Goal: Complete application form

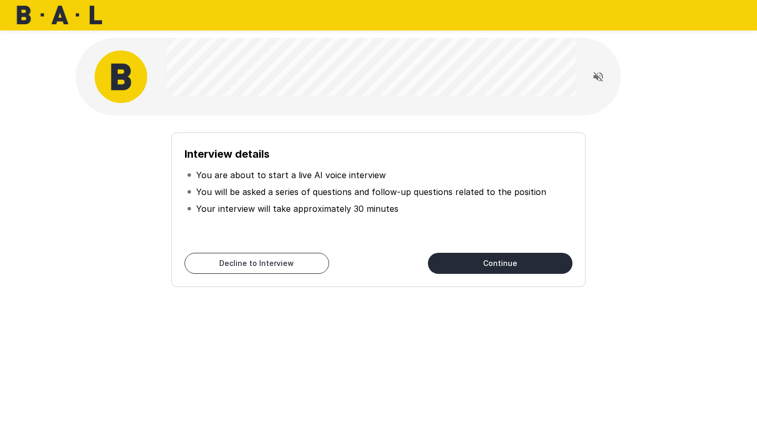
click at [520, 262] on button "Continue" at bounding box center [500, 263] width 145 height 21
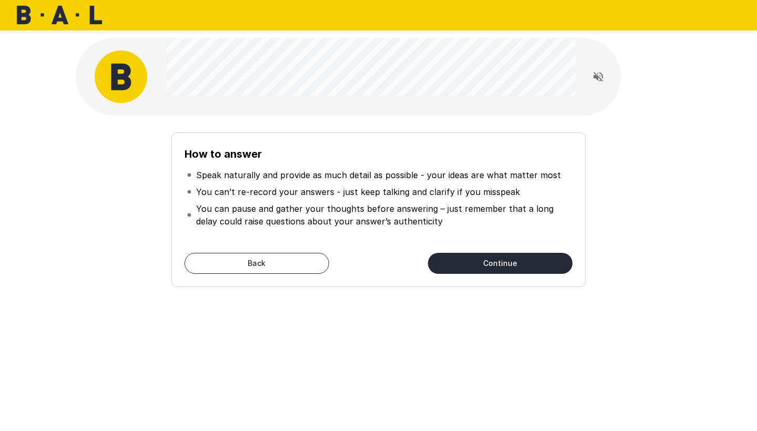
click at [520, 262] on button "Continue" at bounding box center [500, 263] width 145 height 21
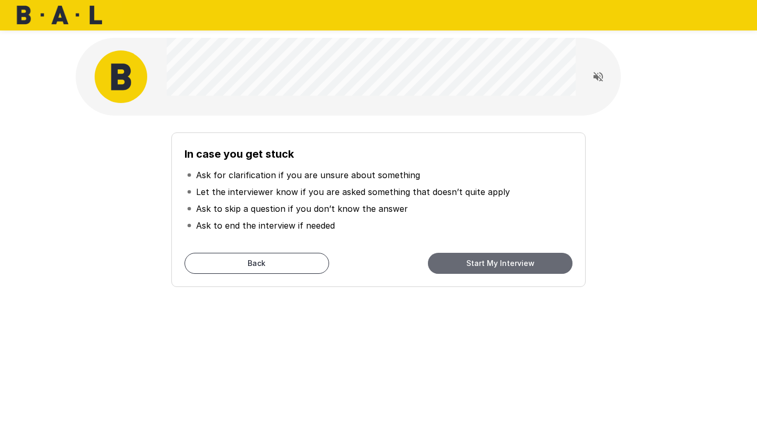
click at [520, 262] on button "Start My Interview" at bounding box center [500, 263] width 145 height 21
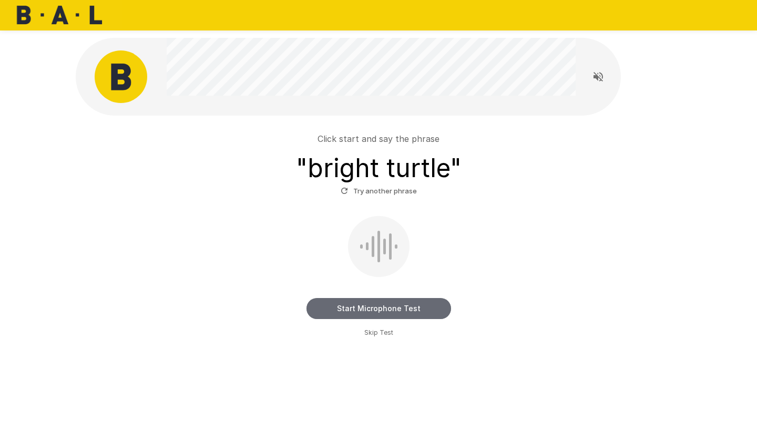
click at [420, 310] on button "Start Microphone Test" at bounding box center [378, 308] width 145 height 21
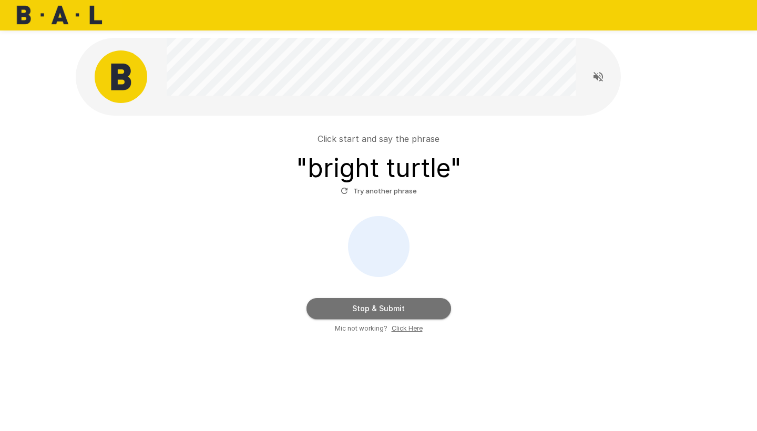
click at [420, 310] on button "Stop & Submit" at bounding box center [378, 308] width 145 height 21
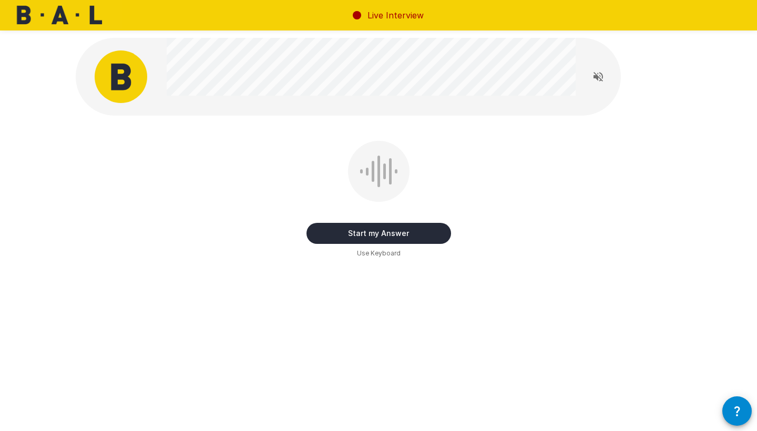
click at [431, 231] on button "Start my Answer" at bounding box center [378, 233] width 145 height 21
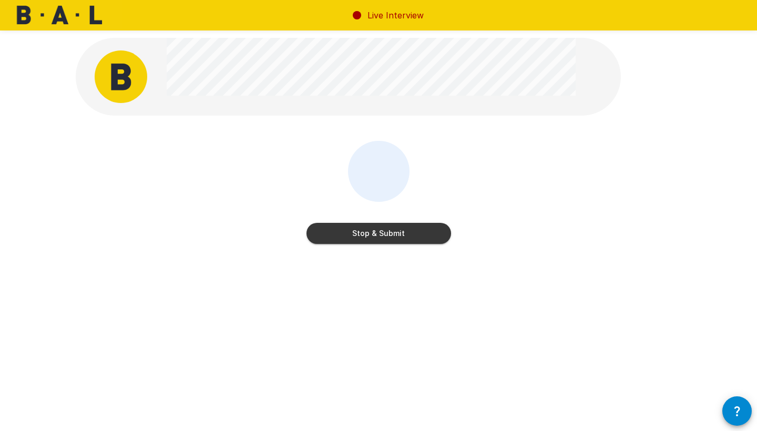
click at [431, 231] on button "Stop & Submit" at bounding box center [378, 233] width 145 height 21
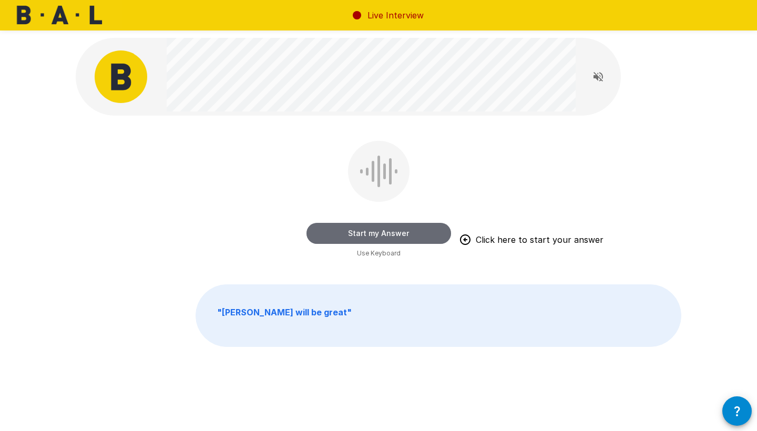
click at [403, 233] on button "Start my Answer" at bounding box center [378, 233] width 145 height 21
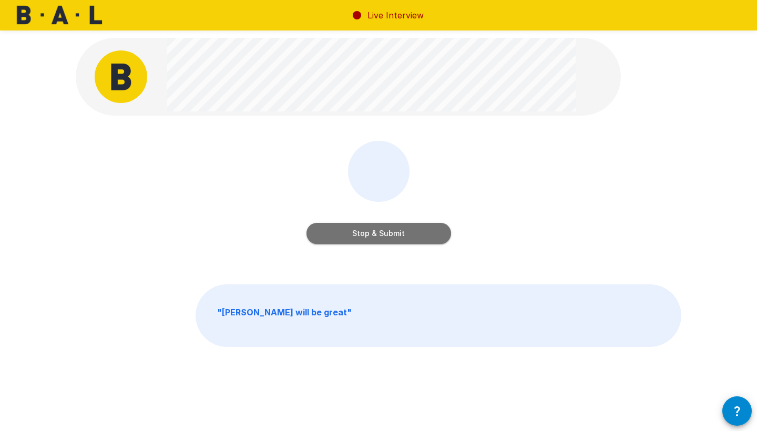
click at [403, 233] on button "Stop & Submit" at bounding box center [378, 233] width 145 height 21
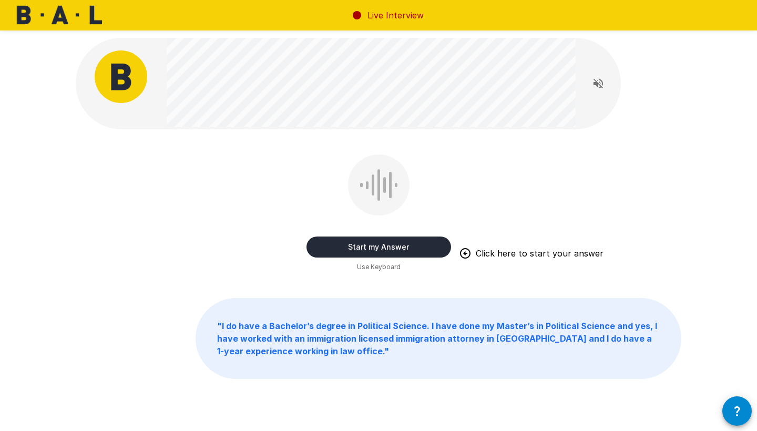
click at [399, 244] on button "Start my Answer" at bounding box center [378, 247] width 145 height 21
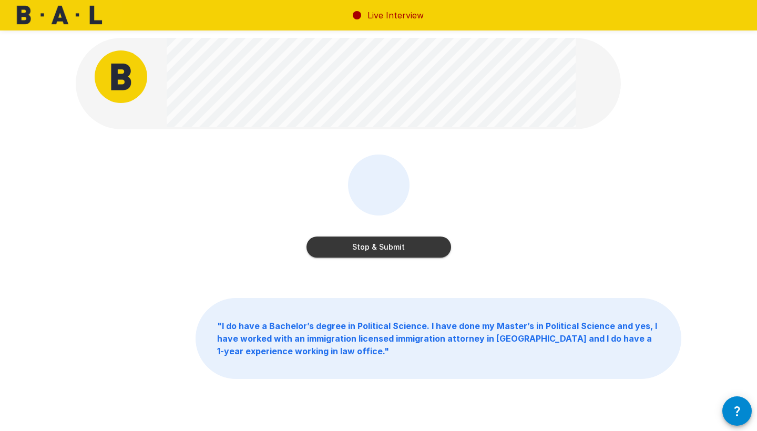
click at [399, 244] on button "Stop & Submit" at bounding box center [378, 247] width 145 height 21
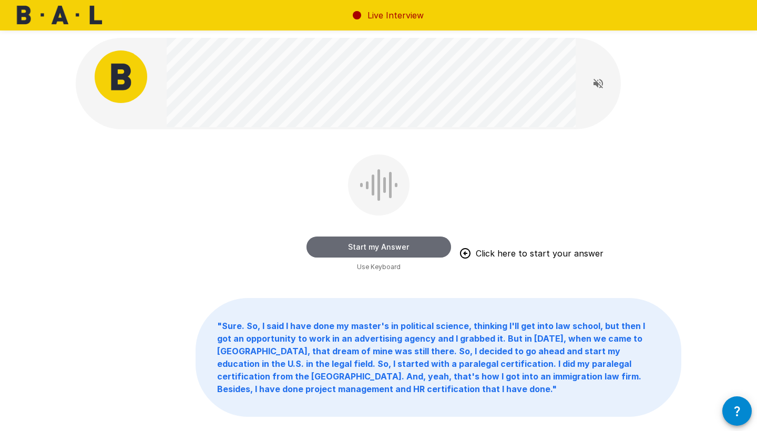
click at [403, 248] on button "Start my Answer" at bounding box center [378, 247] width 145 height 21
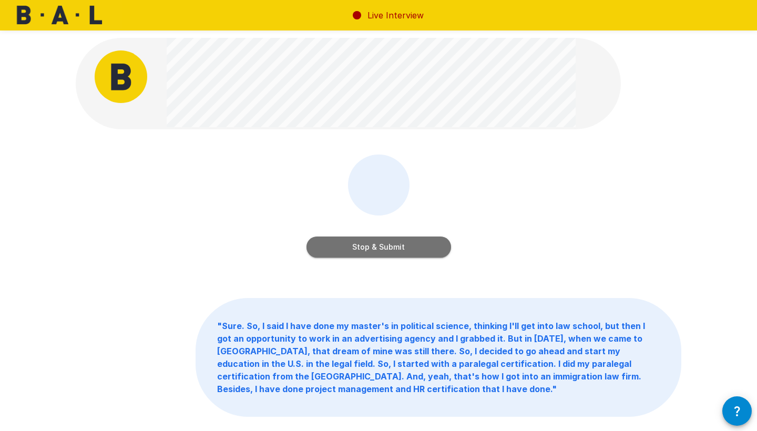
click at [403, 248] on button "Stop & Submit" at bounding box center [378, 247] width 145 height 21
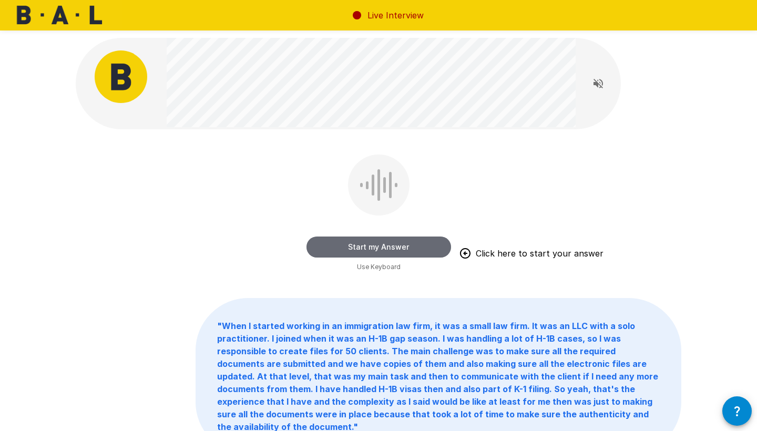
click at [409, 247] on button "Start my Answer" at bounding box center [378, 247] width 145 height 21
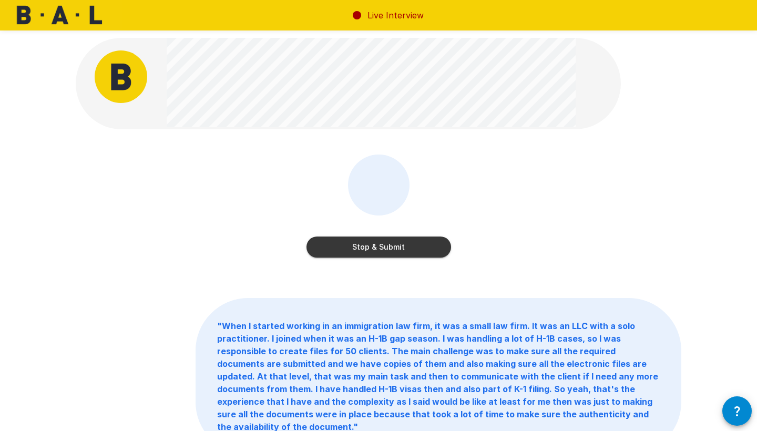
click at [409, 247] on button "Stop & Submit" at bounding box center [378, 247] width 145 height 21
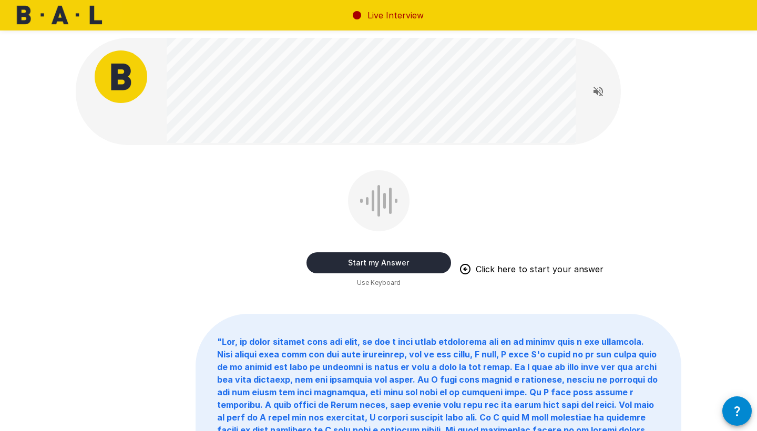
click at [406, 263] on button "Start my Answer" at bounding box center [378, 262] width 145 height 21
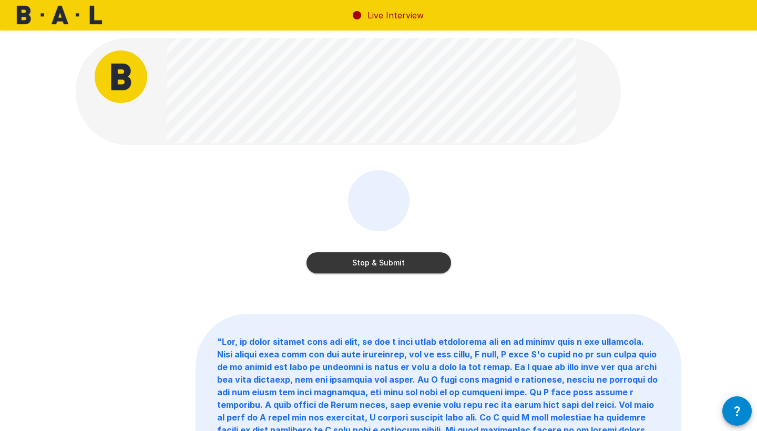
click at [406, 263] on button "Stop & Submit" at bounding box center [378, 262] width 145 height 21
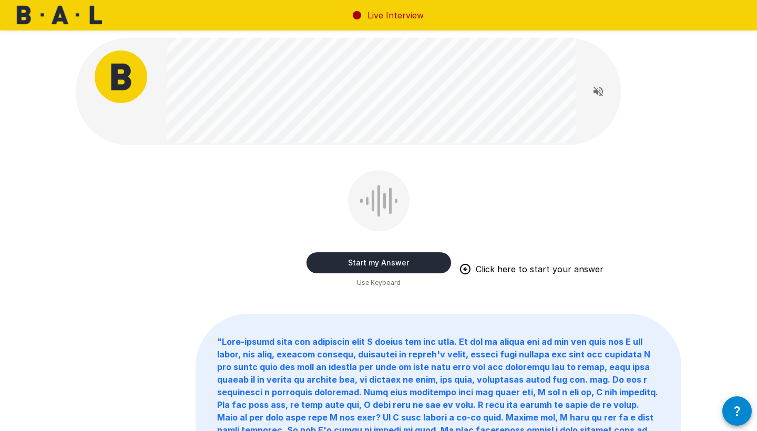
click at [406, 263] on button "Start my Answer" at bounding box center [378, 262] width 145 height 21
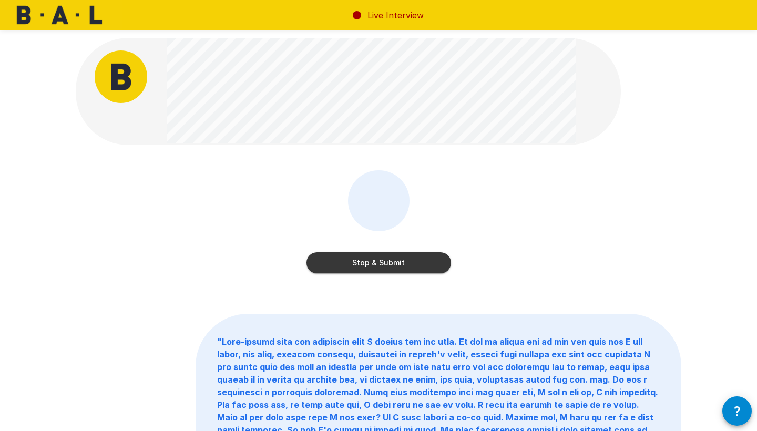
click at [406, 263] on button "Stop & Submit" at bounding box center [378, 262] width 145 height 21
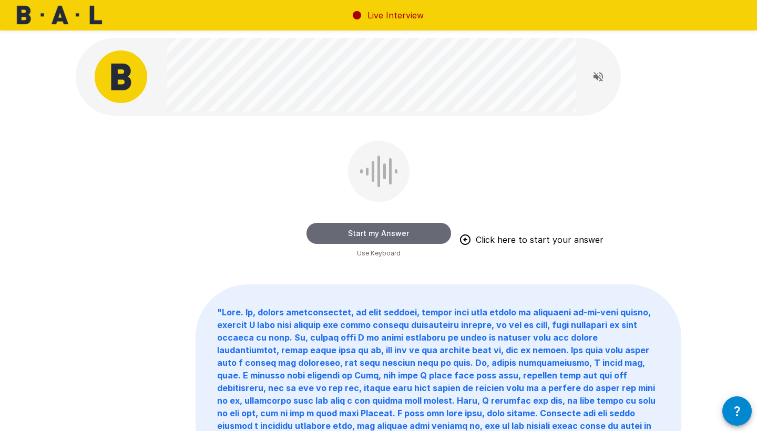
click at [430, 239] on button "Start my Answer" at bounding box center [378, 233] width 145 height 21
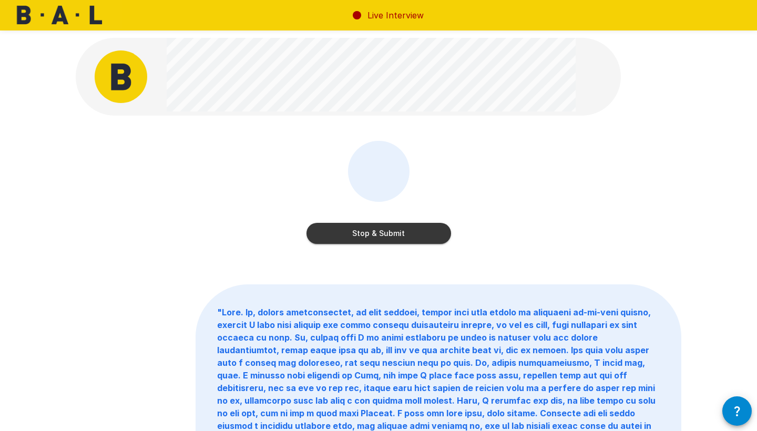
click at [430, 239] on button "Stop & Submit" at bounding box center [378, 233] width 145 height 21
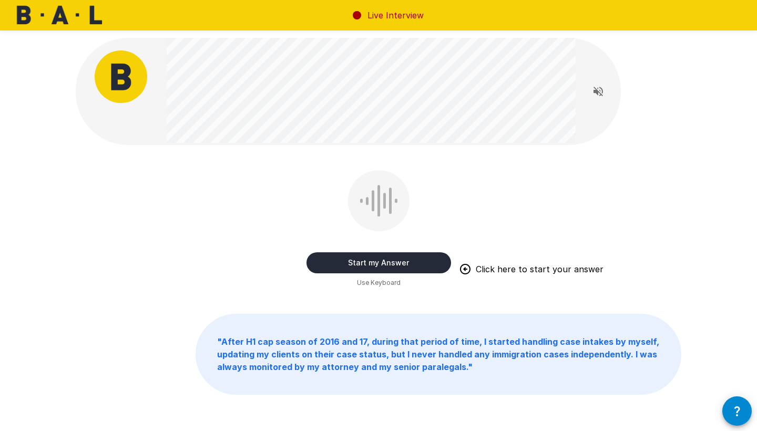
click at [411, 263] on button "Start my Answer" at bounding box center [378, 262] width 145 height 21
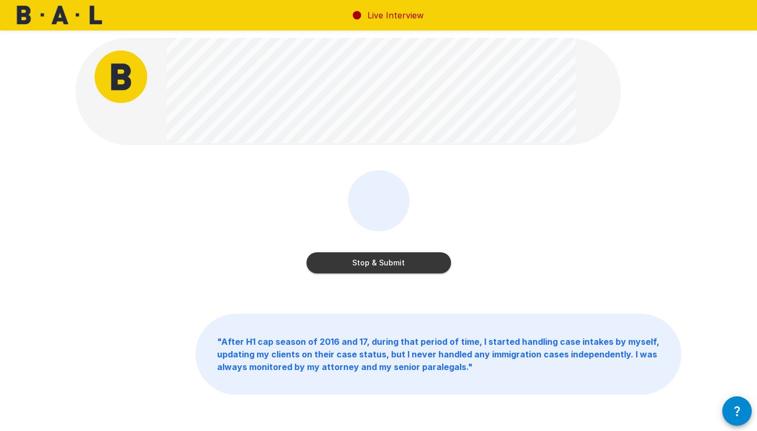
click at [411, 263] on button "Stop & Submit" at bounding box center [378, 262] width 145 height 21
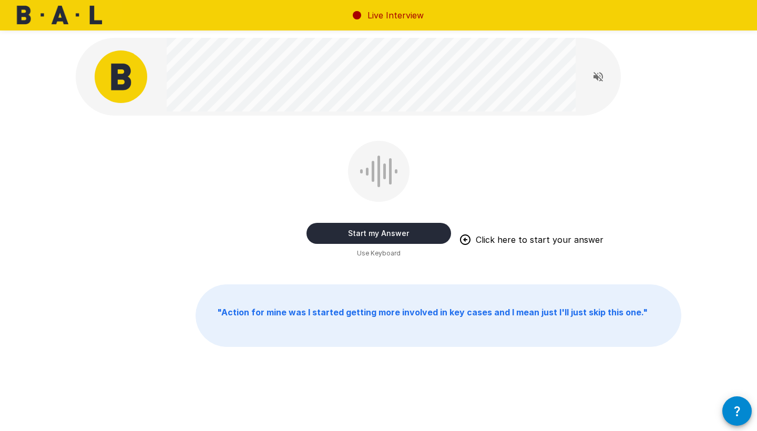
click at [417, 234] on button "Start my Answer" at bounding box center [378, 233] width 145 height 21
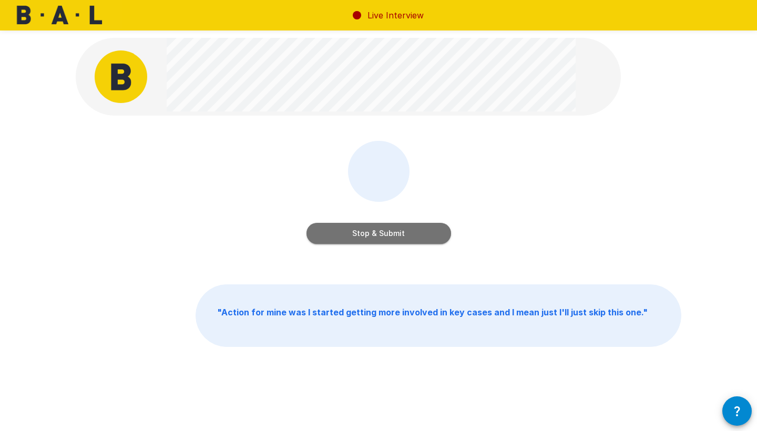
click at [417, 234] on button "Stop & Submit" at bounding box center [378, 233] width 145 height 21
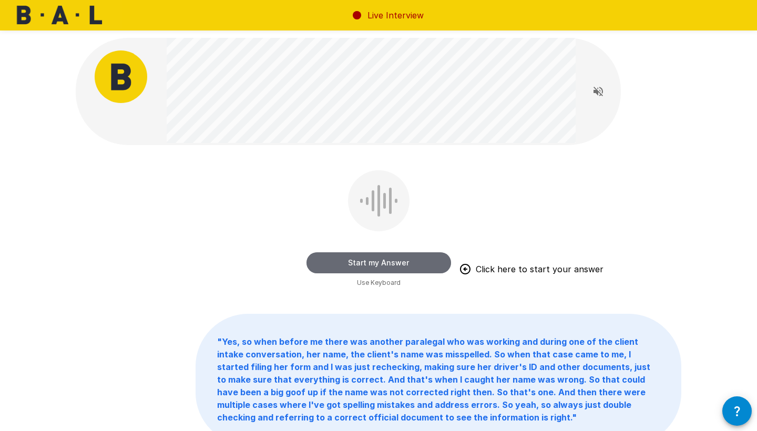
click at [396, 261] on button "Start my Answer" at bounding box center [378, 262] width 145 height 21
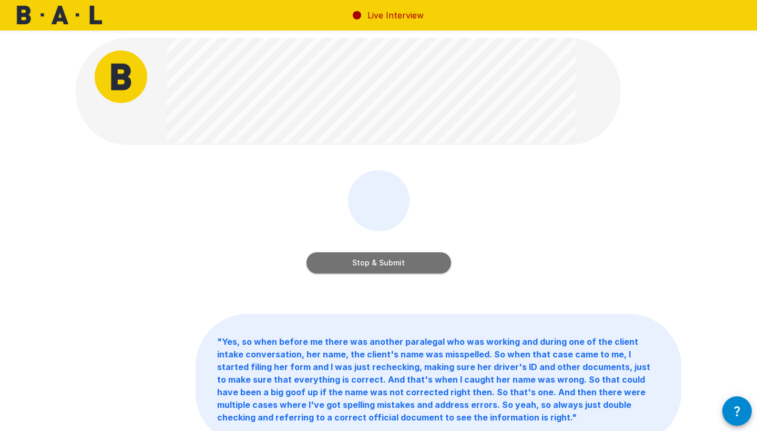
click at [396, 261] on button "Stop & Submit" at bounding box center [378, 262] width 145 height 21
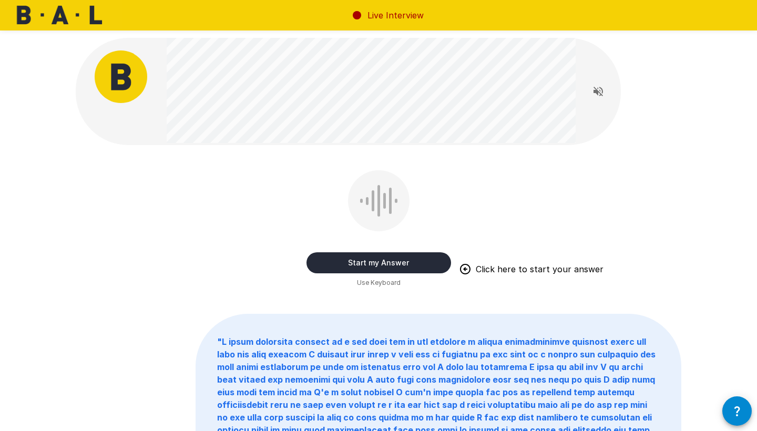
click at [394, 263] on button "Start my Answer" at bounding box center [378, 262] width 145 height 21
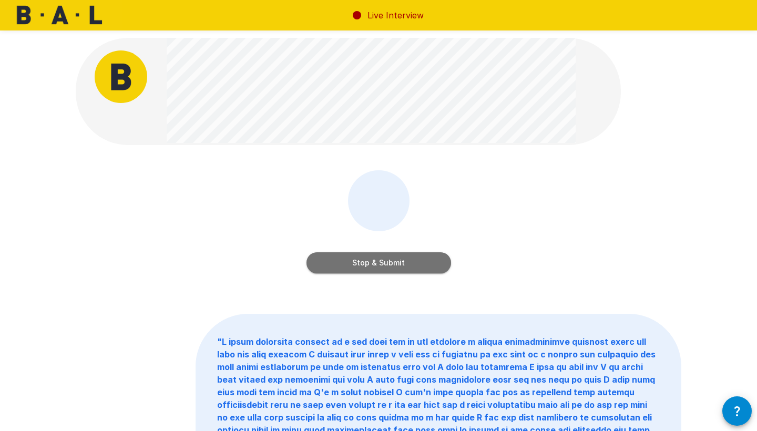
click at [394, 263] on button "Stop & Submit" at bounding box center [378, 262] width 145 height 21
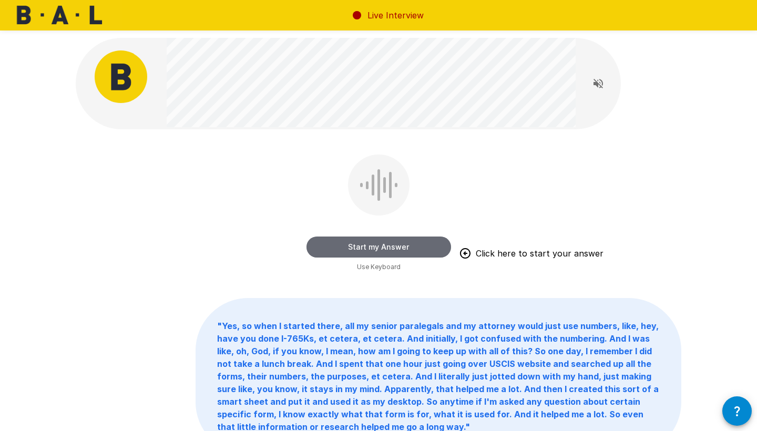
click at [410, 251] on button "Start my Answer" at bounding box center [378, 247] width 145 height 21
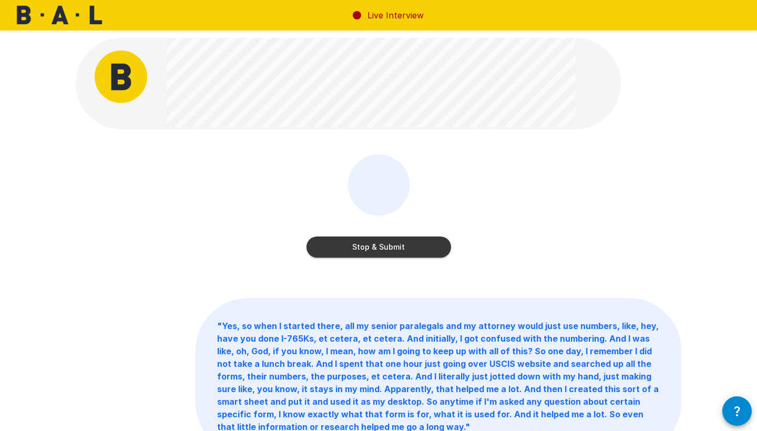
click at [410, 251] on button "Stop & Submit" at bounding box center [378, 247] width 145 height 21
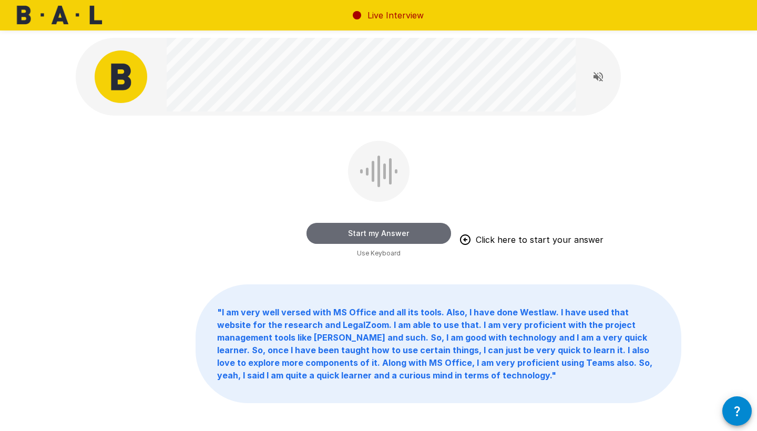
click at [410, 235] on button "Start my Answer" at bounding box center [378, 233] width 145 height 21
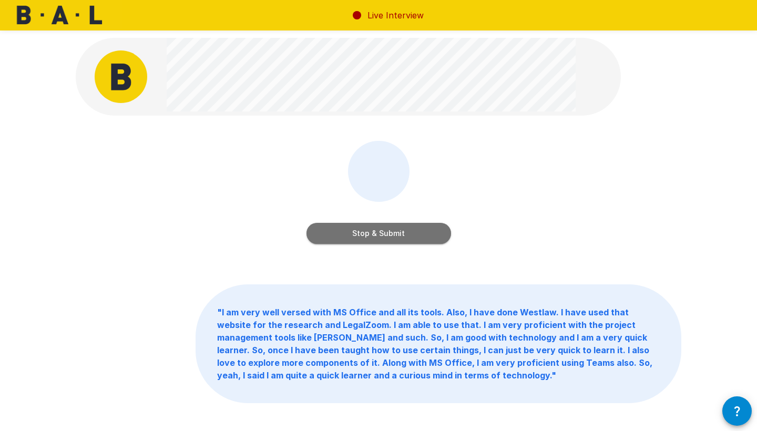
click at [410, 235] on button "Stop & Submit" at bounding box center [378, 233] width 145 height 21
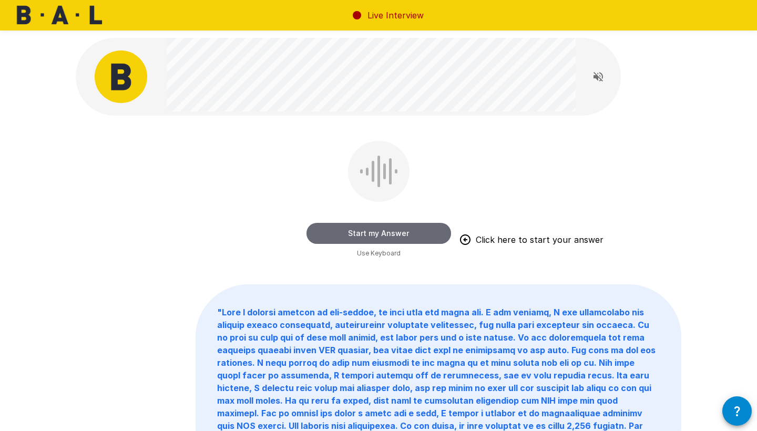
click at [398, 233] on button "Start my Answer" at bounding box center [378, 233] width 145 height 21
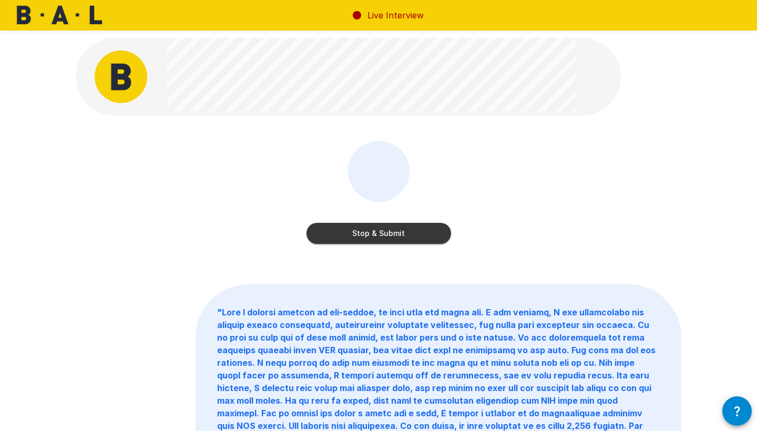
click at [398, 233] on button "Stop & Submit" at bounding box center [378, 233] width 145 height 21
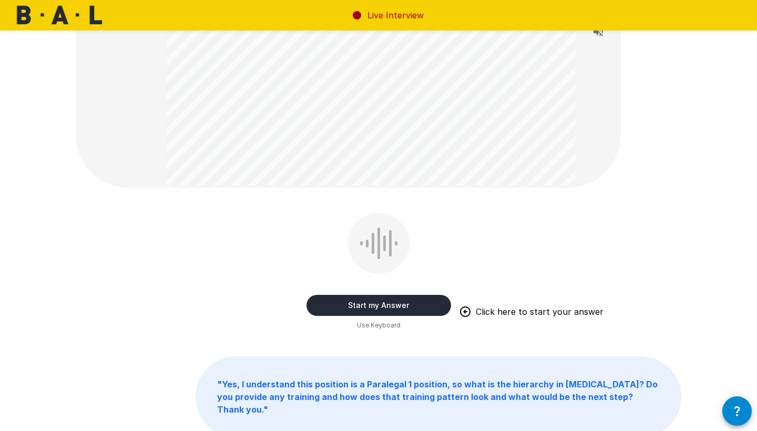
scroll to position [166, 0]
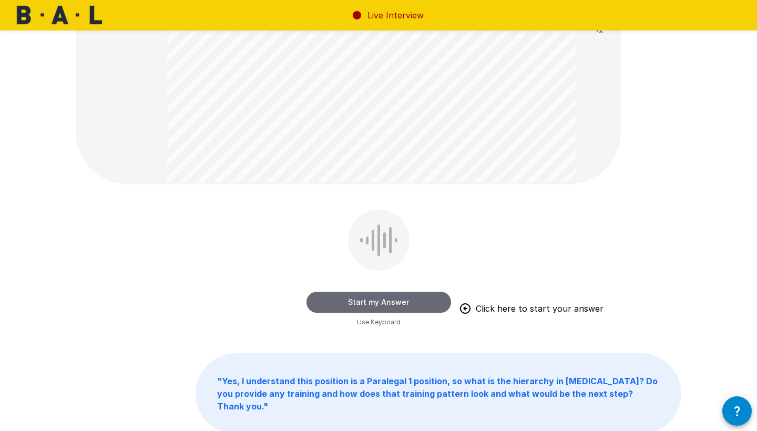
click at [403, 305] on button "Start my Answer" at bounding box center [378, 302] width 145 height 21
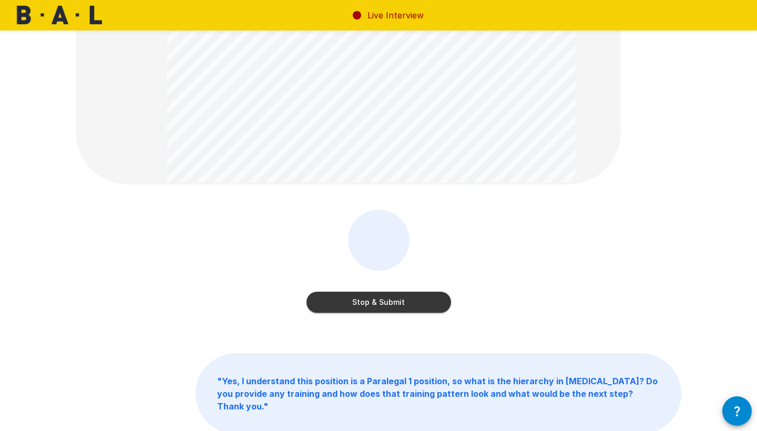
click at [403, 305] on button "Stop & Submit" at bounding box center [378, 302] width 145 height 21
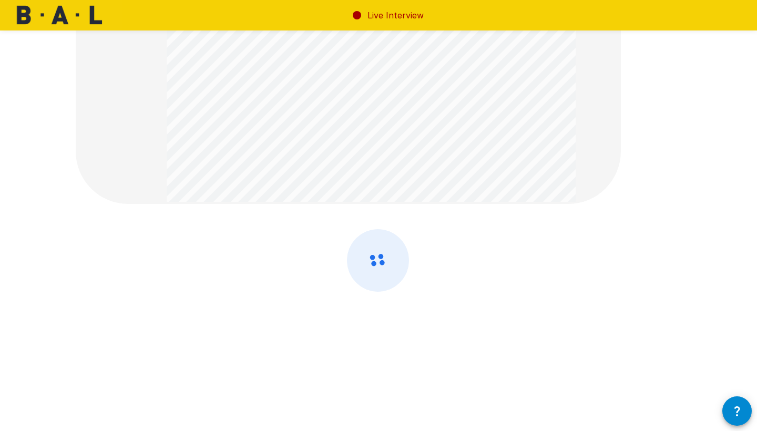
scroll to position [0, 0]
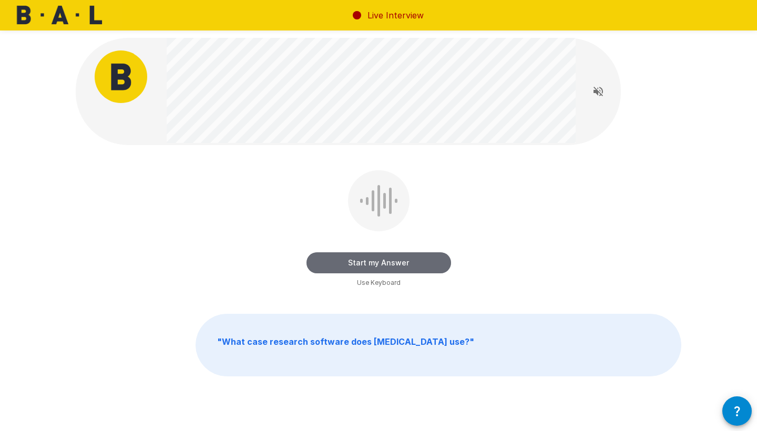
click at [415, 263] on button "Start my Answer" at bounding box center [378, 262] width 145 height 21
click at [415, 263] on button "Stop & Submit" at bounding box center [378, 262] width 145 height 21
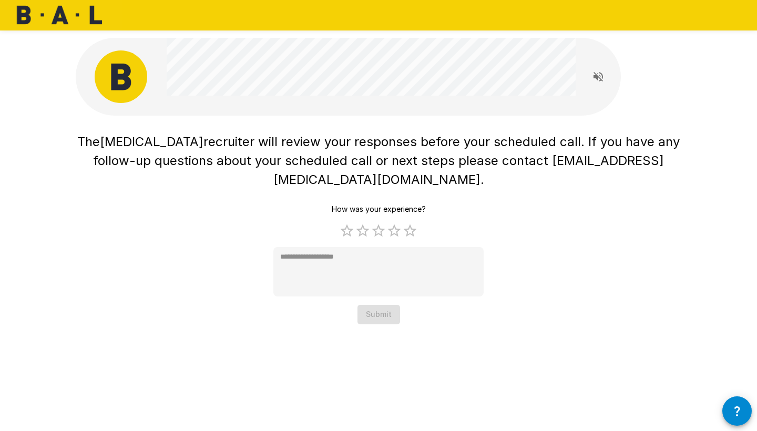
type textarea "*"
